Goal: Navigation & Orientation: Find specific page/section

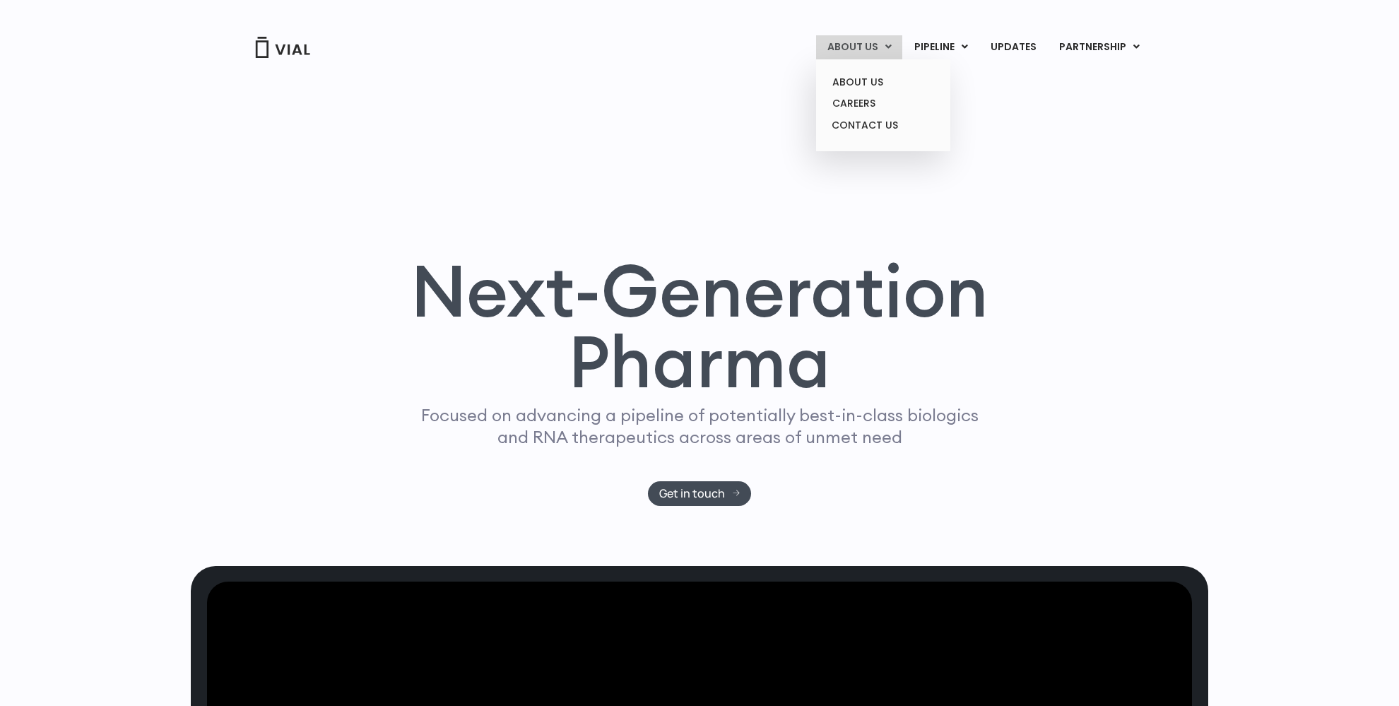
click at [856, 52] on link "ABOUT US" at bounding box center [859, 47] width 86 height 24
click at [858, 83] on link "ABOUT US" at bounding box center [883, 82] width 124 height 22
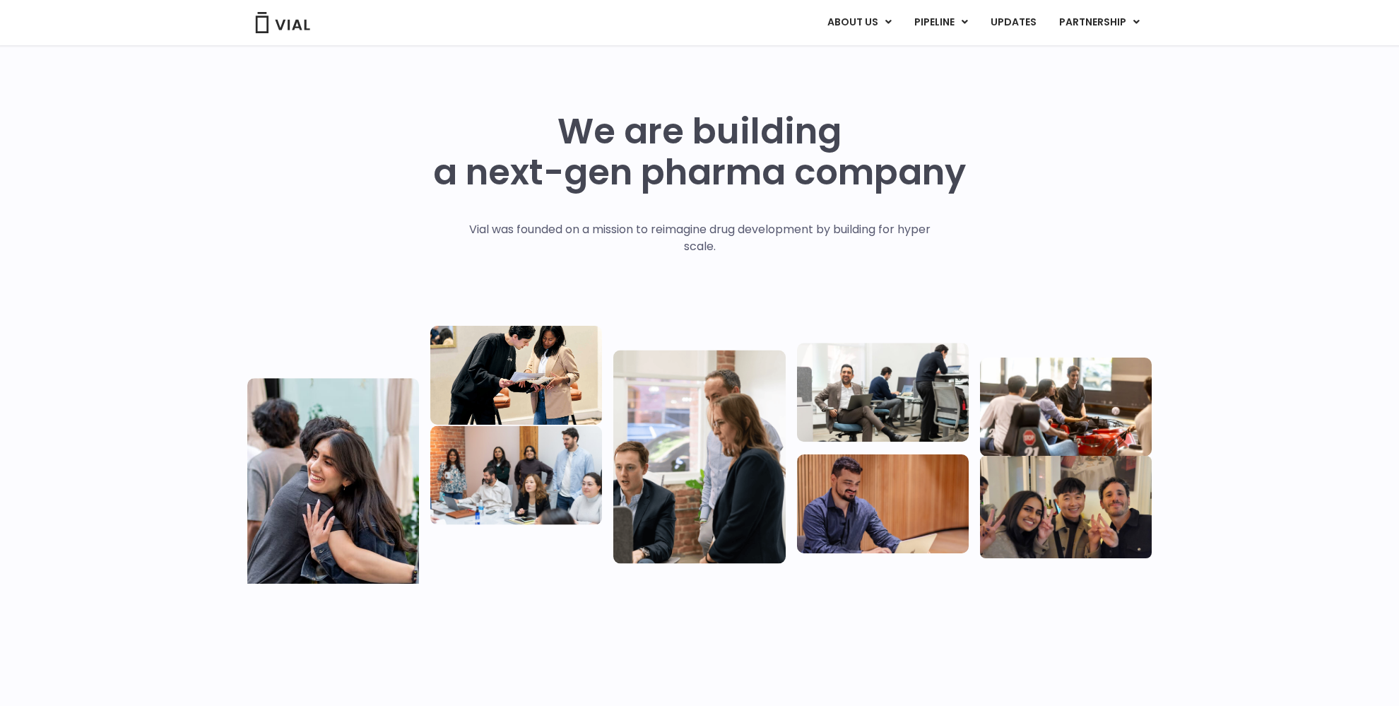
scroll to position [447, 0]
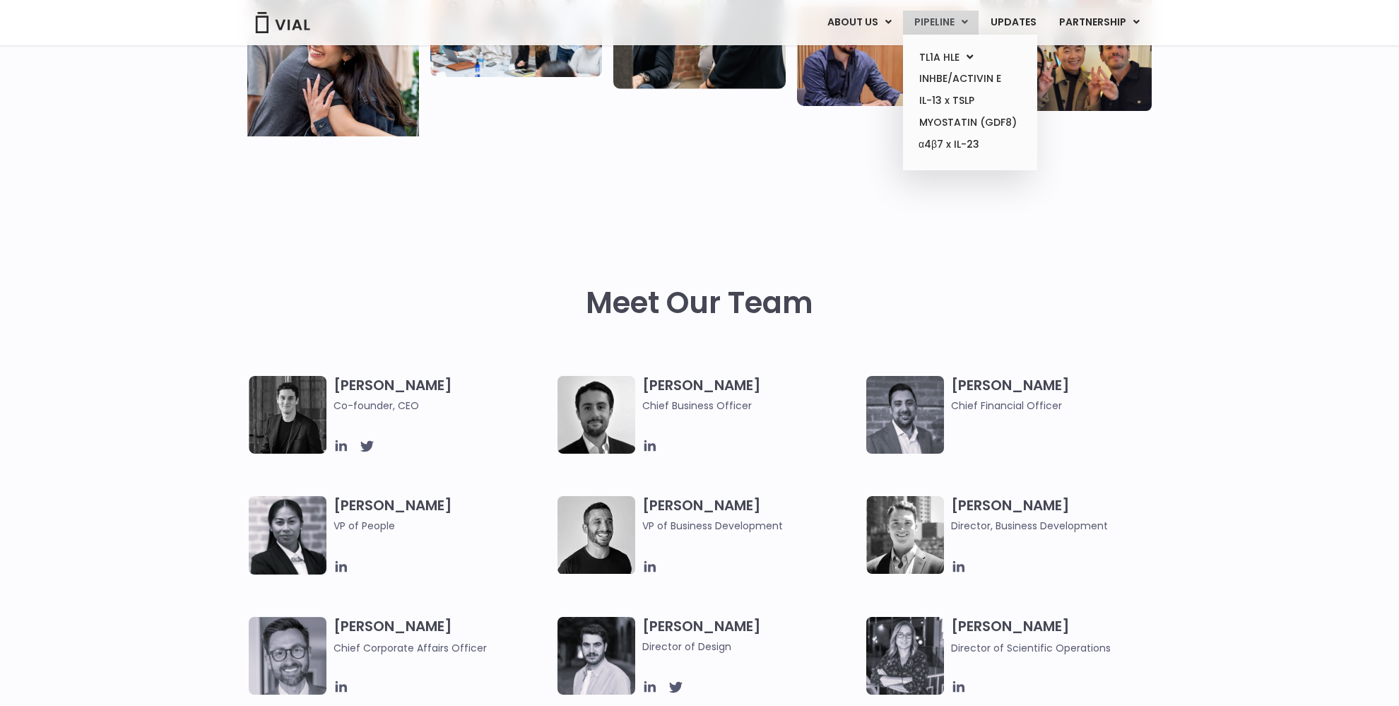
click at [942, 23] on link "PIPELINE" at bounding box center [941, 23] width 76 height 24
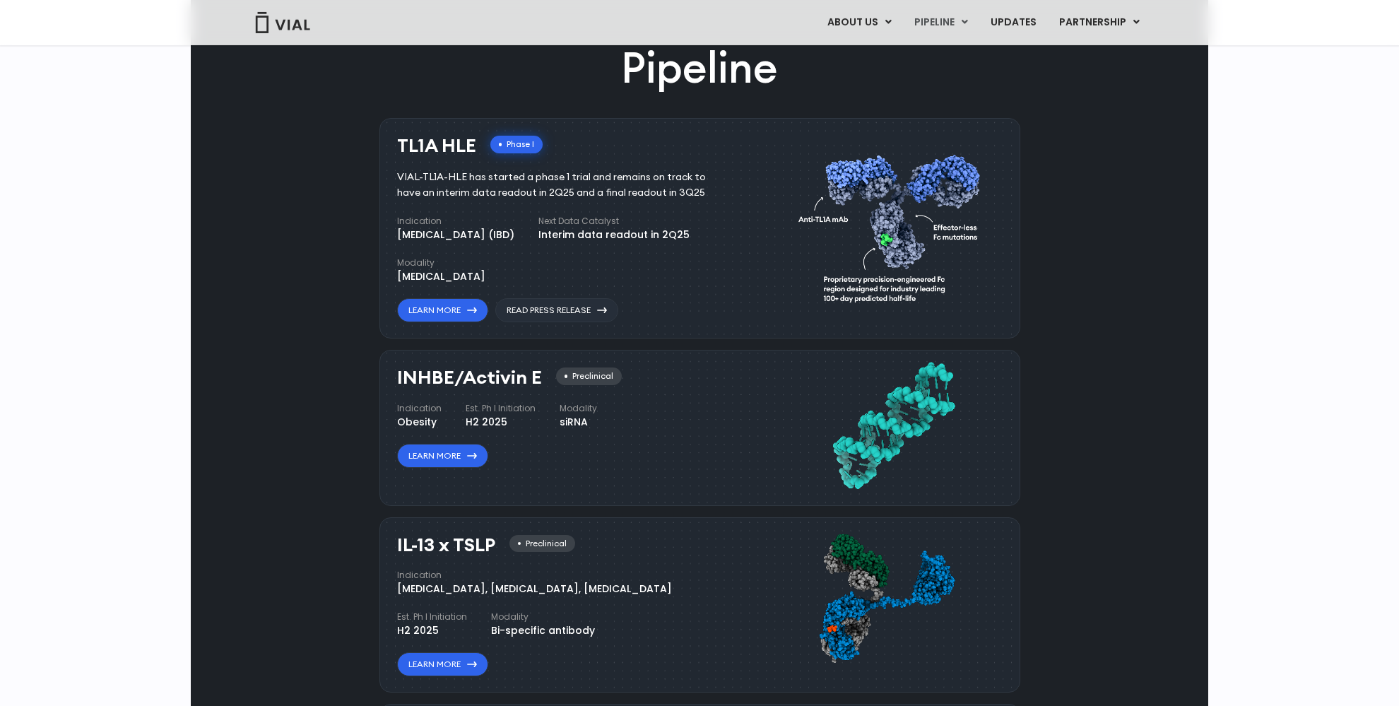
scroll to position [991, 0]
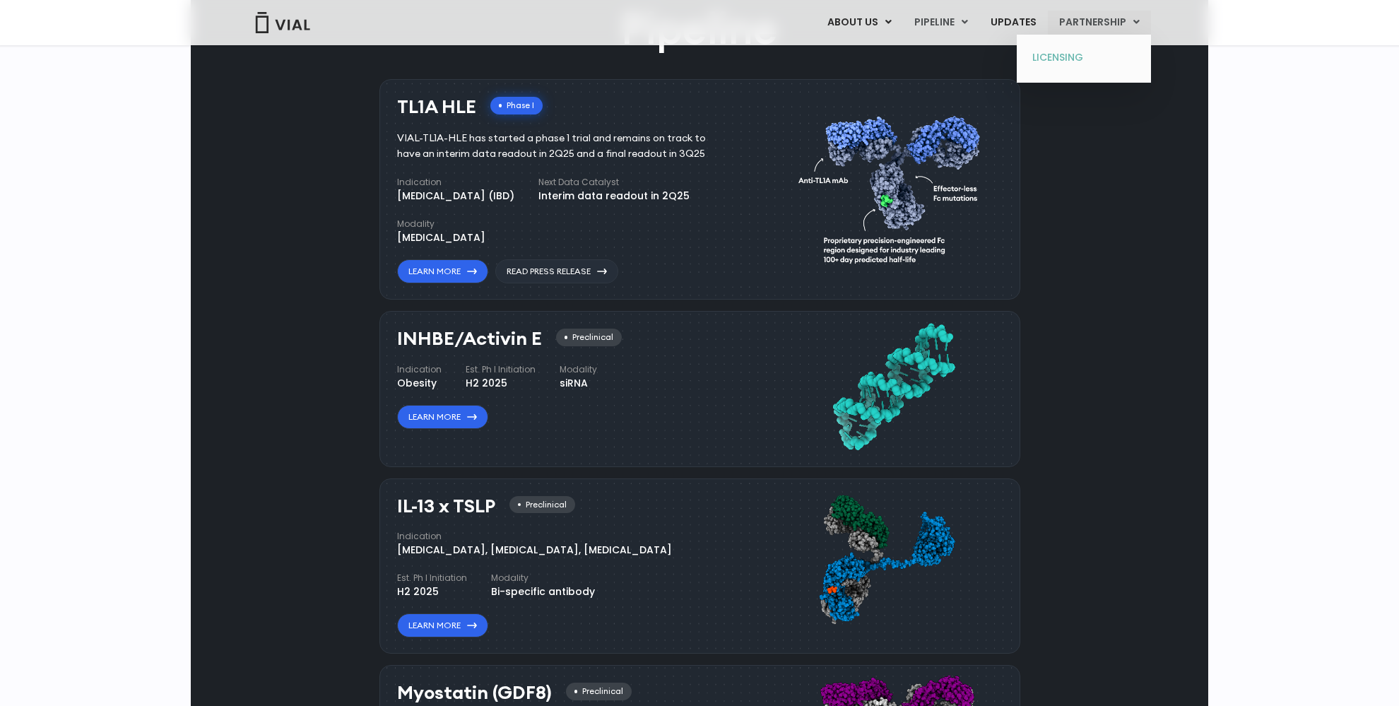
click at [1075, 58] on link "LICENSING" at bounding box center [1084, 58] width 124 height 23
